Goal: Task Accomplishment & Management: Manage account settings

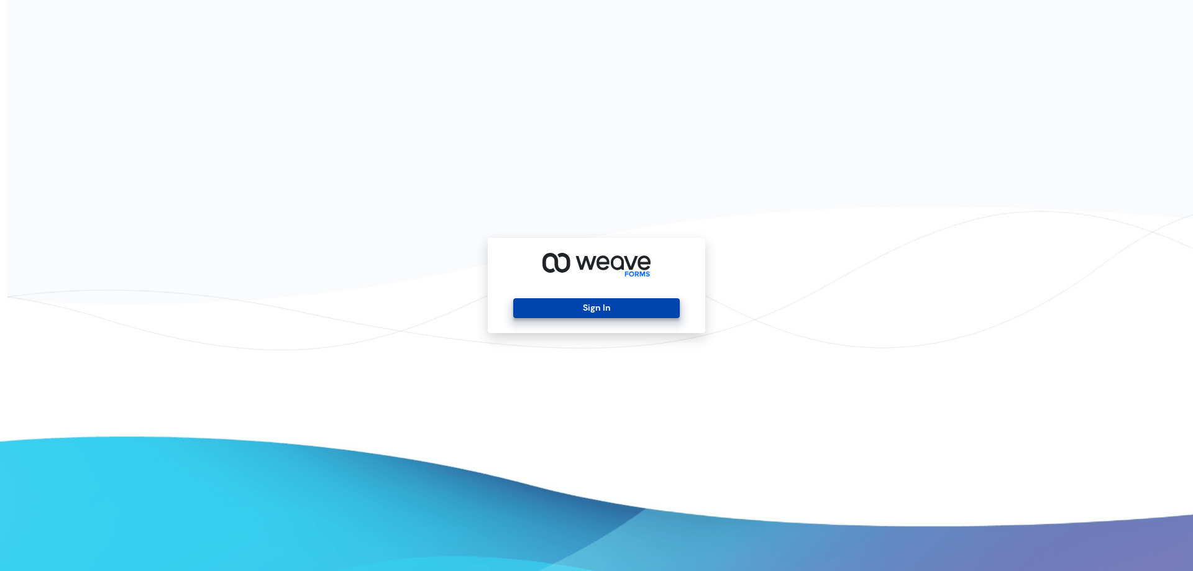
click at [569, 317] on button "Sign In" at bounding box center [596, 308] width 166 height 20
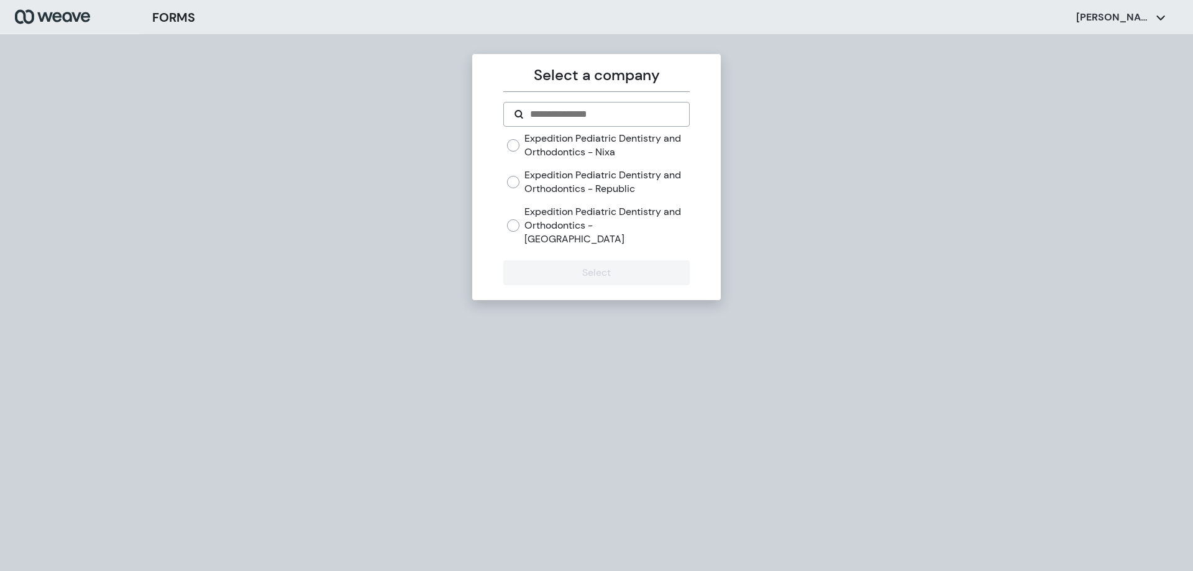
click at [609, 218] on label "Expedition Pediatric Dentistry and Orthodontics - [GEOGRAPHIC_DATA]" at bounding box center [607, 225] width 165 height 40
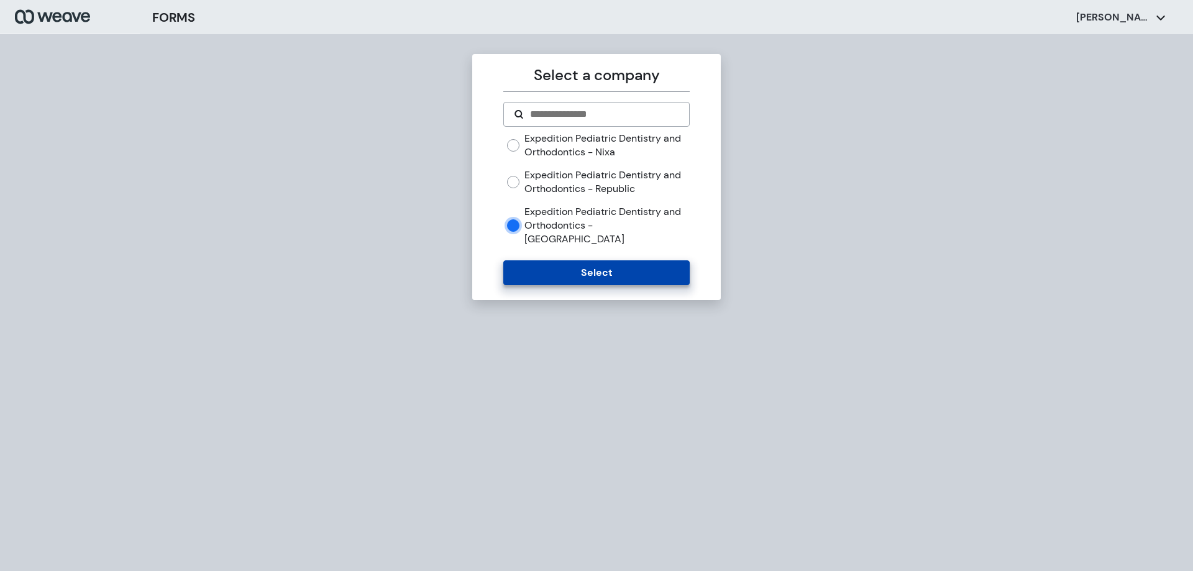
click at [600, 263] on button "Select" at bounding box center [596, 272] width 186 height 25
